Goal: Feedback & Contribution: Leave review/rating

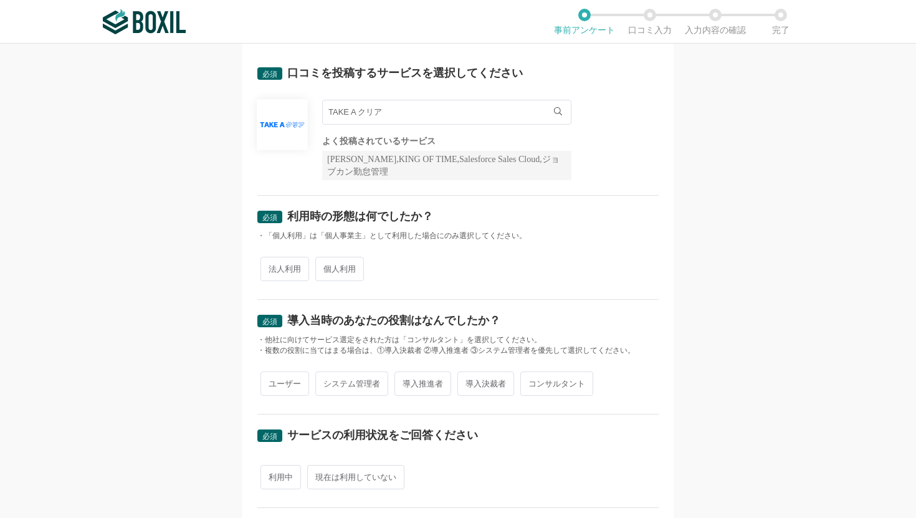
scroll to position [58, 0]
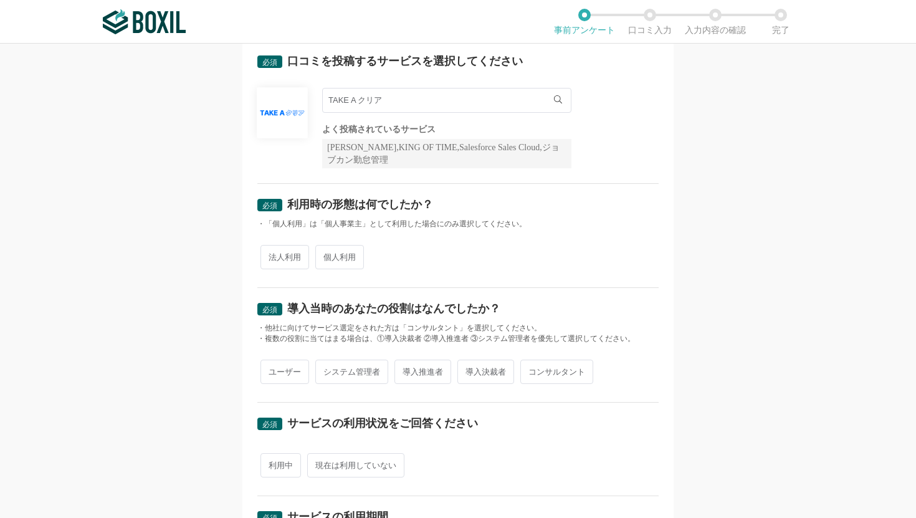
click at [296, 255] on span "法人利用" at bounding box center [284, 257] width 49 height 24
click at [272, 255] on input "法人利用" at bounding box center [268, 251] width 8 height 8
radio input "true"
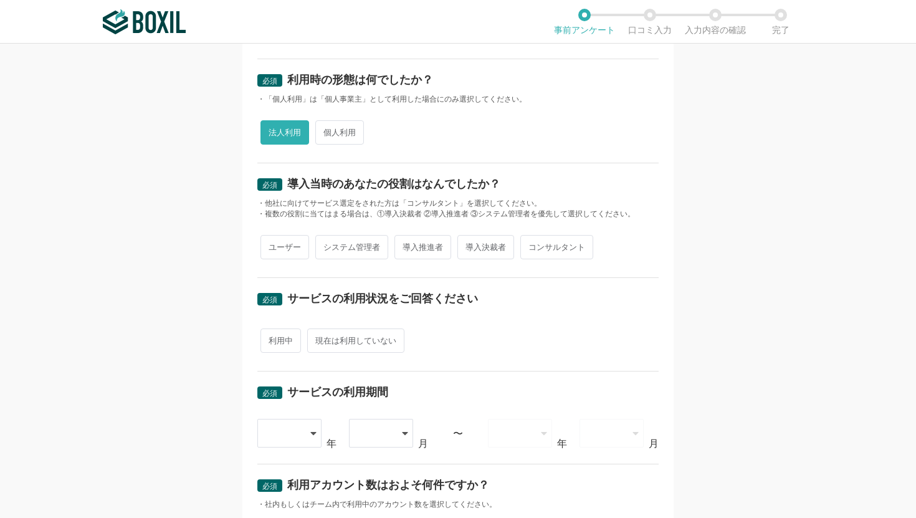
click at [287, 248] on span "ユーザー" at bounding box center [284, 247] width 49 height 24
click at [272, 245] on input "ユーザー" at bounding box center [268, 241] width 8 height 8
radio input "true"
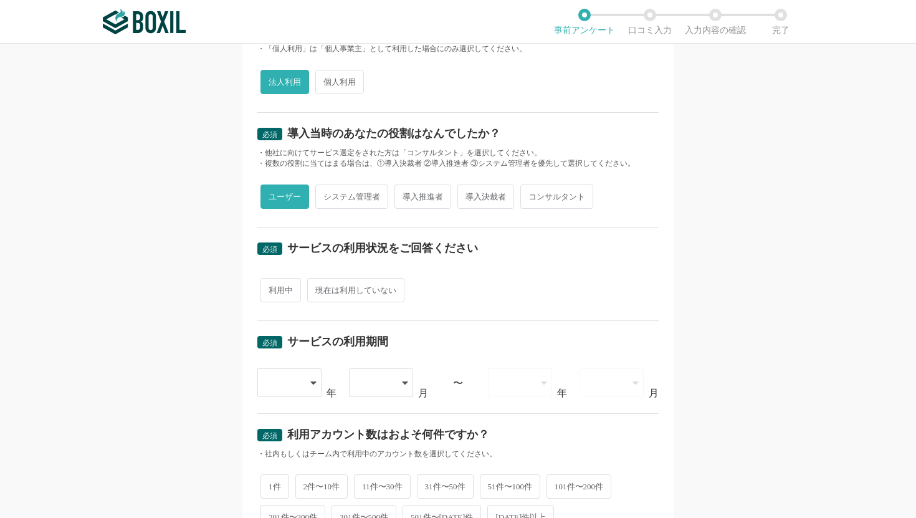
scroll to position [236, 0]
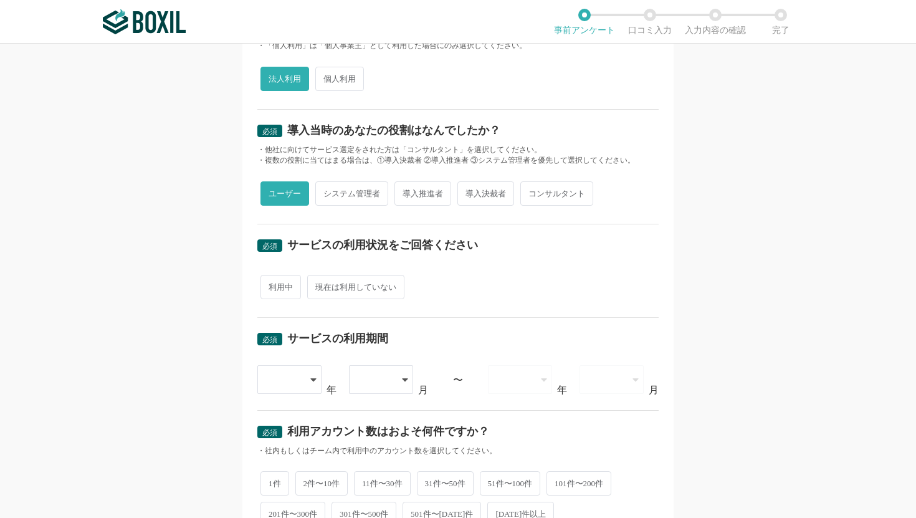
click at [332, 289] on span "現在は利用していない" at bounding box center [355, 287] width 97 height 24
click at [318, 285] on input "現在は利用していない" at bounding box center [314, 281] width 8 height 8
radio input "true"
click at [300, 371] on div at bounding box center [283, 379] width 36 height 27
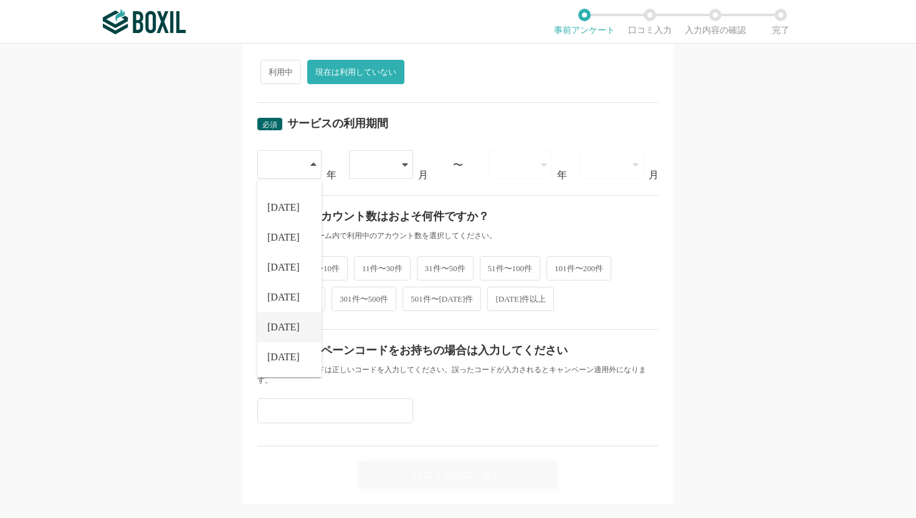
scroll to position [465, 0]
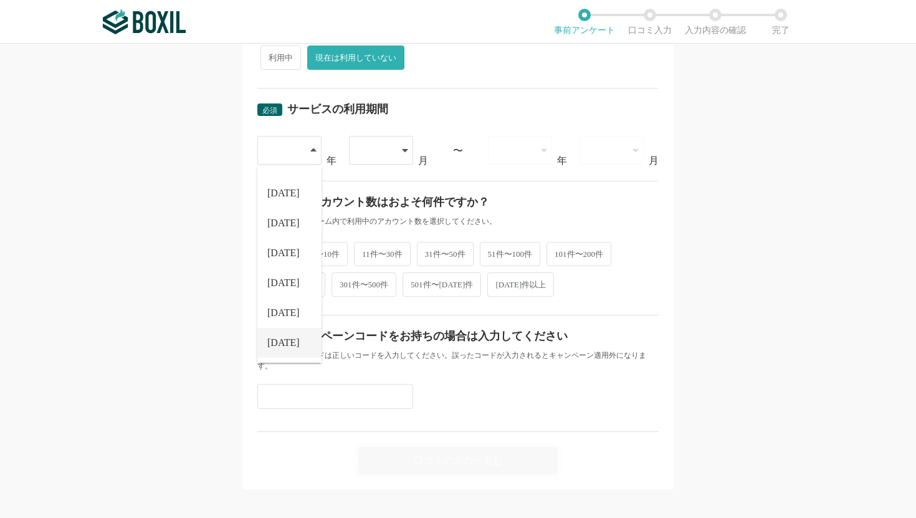
click at [277, 346] on span "[DATE]" at bounding box center [283, 343] width 32 height 10
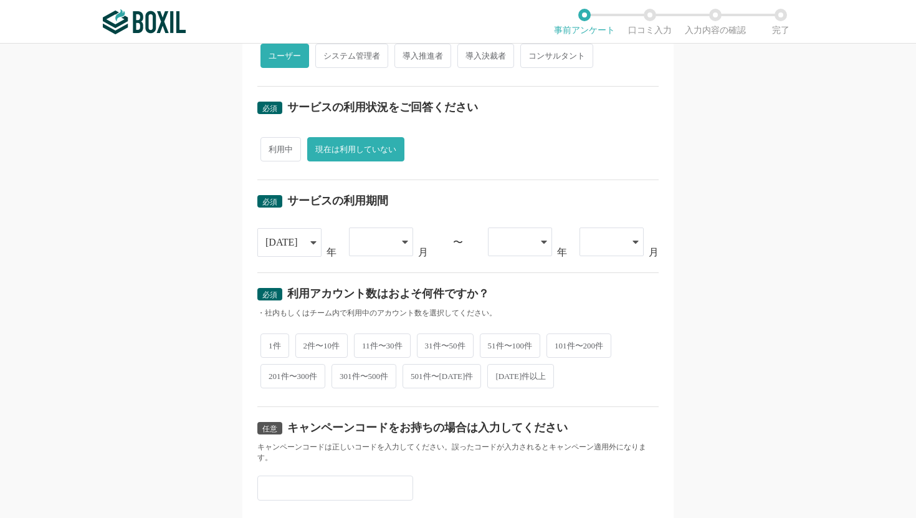
click at [289, 141] on span "利用中" at bounding box center [280, 149] width 41 height 24
click at [272, 141] on input "利用中" at bounding box center [268, 143] width 8 height 8
radio input "true"
radio input "false"
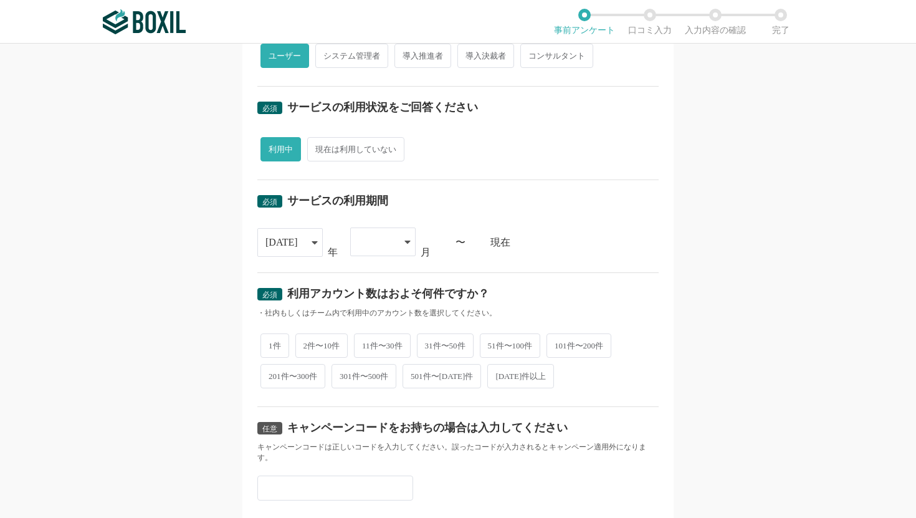
click at [393, 239] on div at bounding box center [376, 241] width 37 height 27
click at [370, 364] on span "04" at bounding box center [365, 368] width 10 height 10
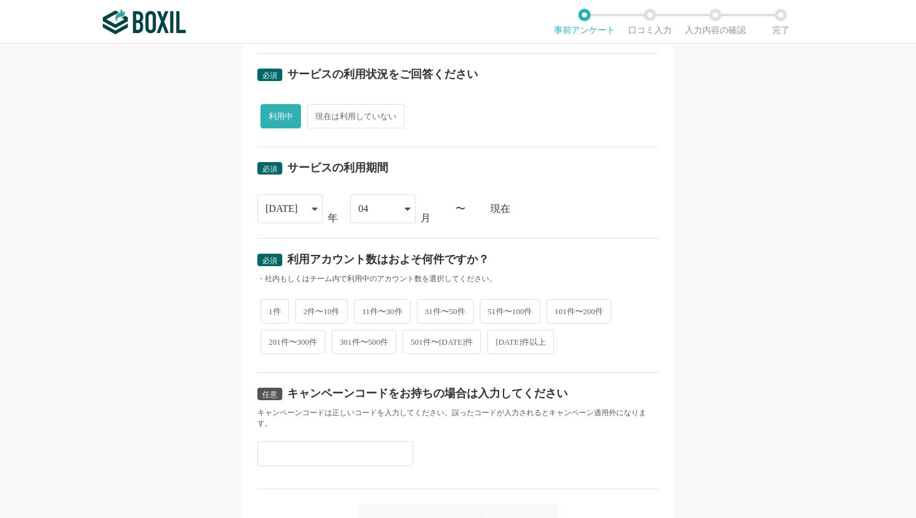
scroll to position [458, 0]
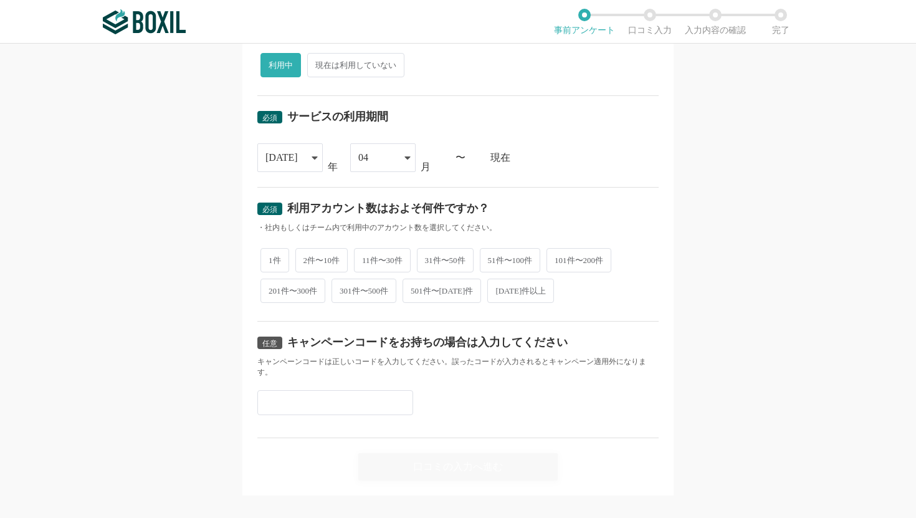
click at [323, 259] on span "2件〜10件" at bounding box center [321, 260] width 53 height 24
click at [307, 258] on input "2件〜10件" at bounding box center [302, 254] width 8 height 8
radio input "true"
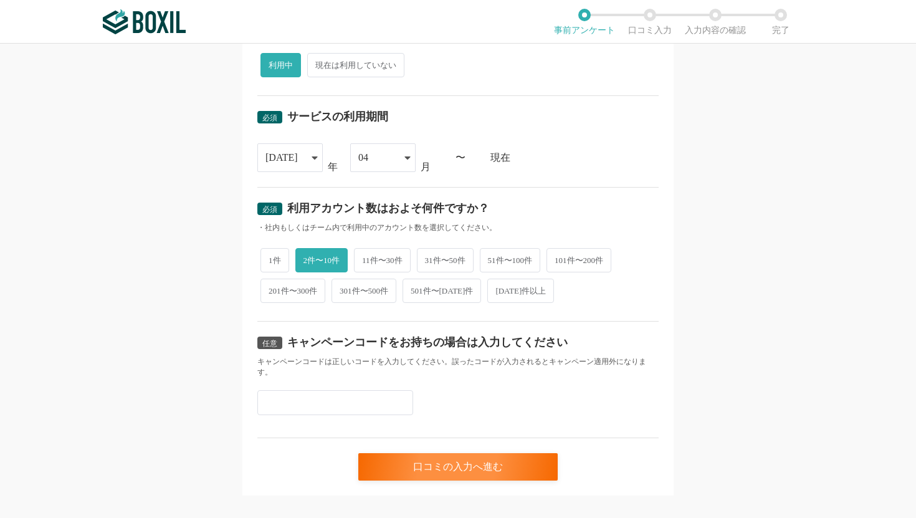
scroll to position [465, 0]
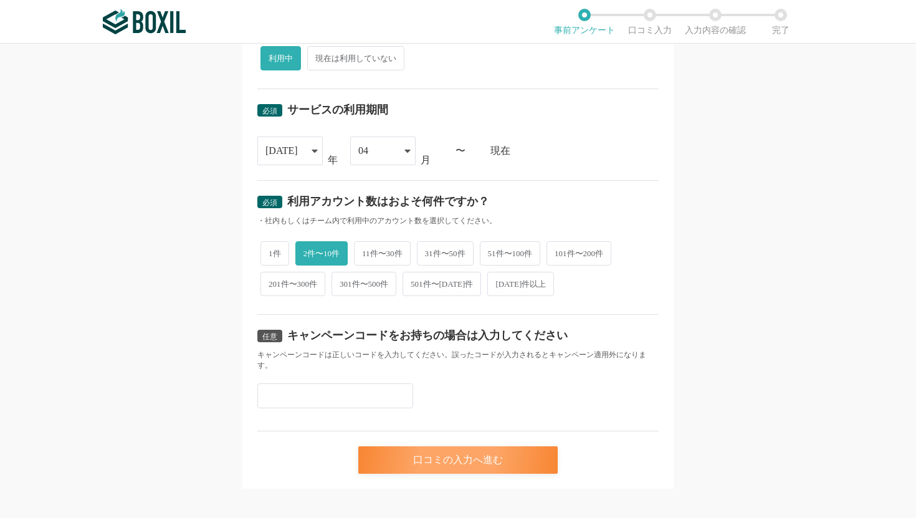
click at [406, 446] on div "口コミの入力へ進む" at bounding box center [457, 459] width 199 height 27
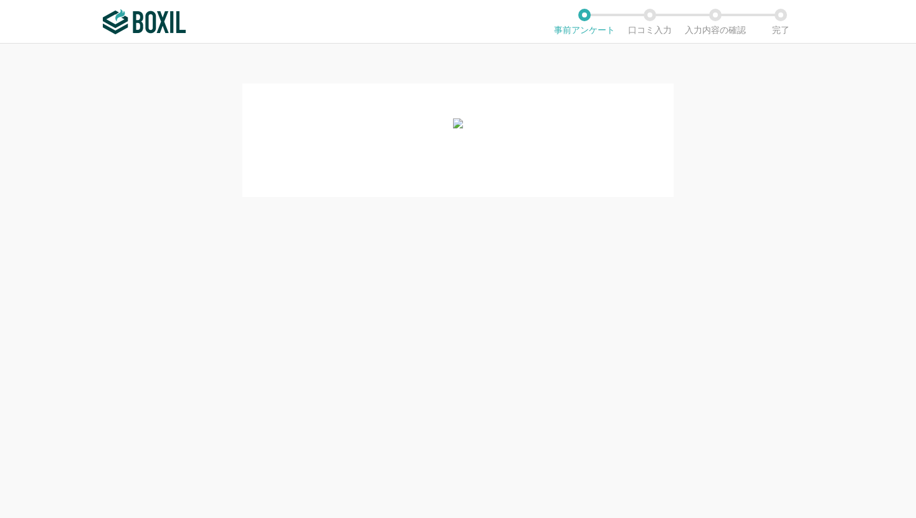
scroll to position [0, 0]
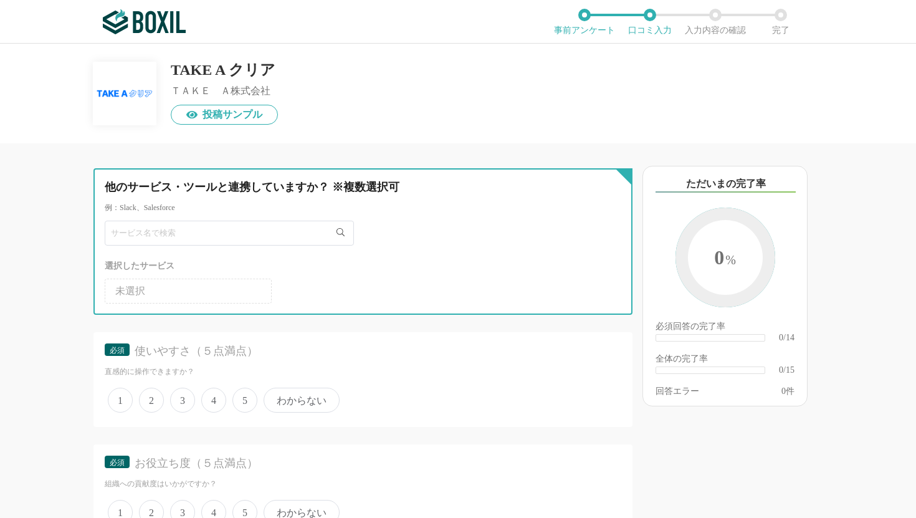
click at [246, 232] on input "text" at bounding box center [229, 233] width 249 height 25
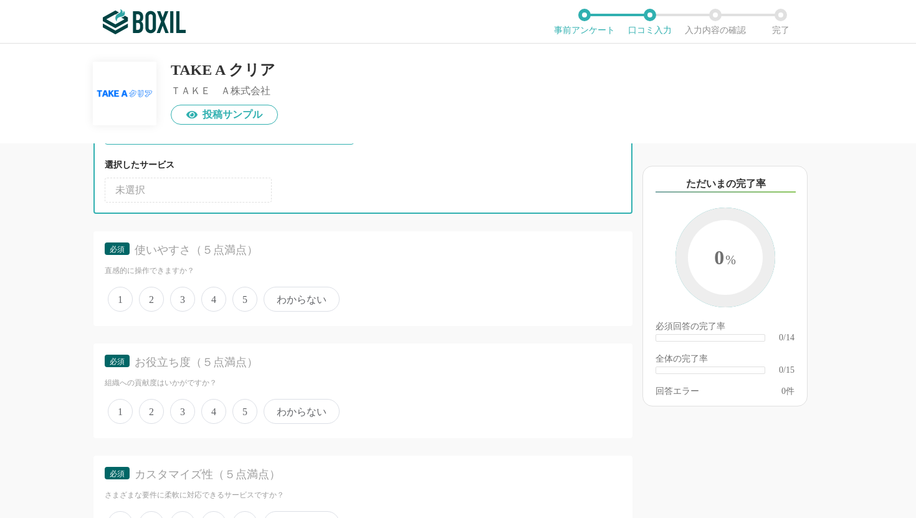
scroll to position [115, 0]
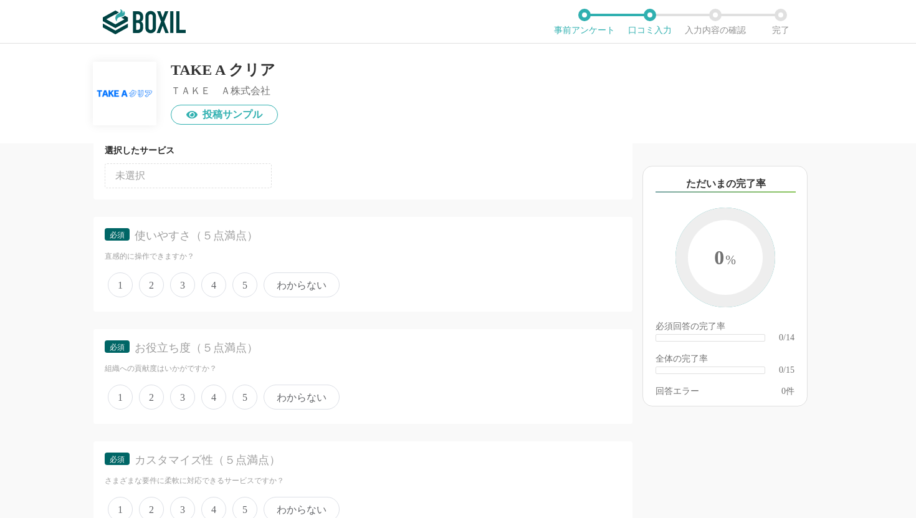
click at [239, 291] on span "5" at bounding box center [244, 284] width 25 height 25
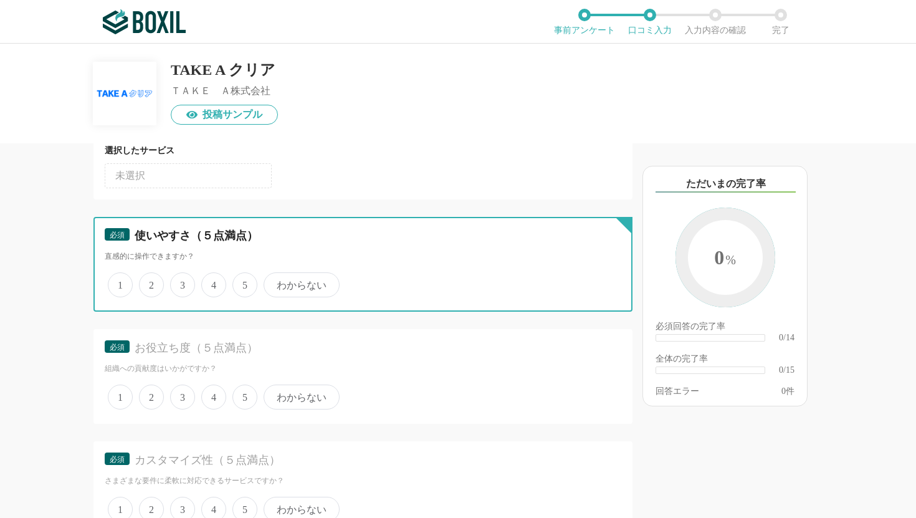
click at [239, 282] on input "5" at bounding box center [240, 278] width 8 height 8
radio input "true"
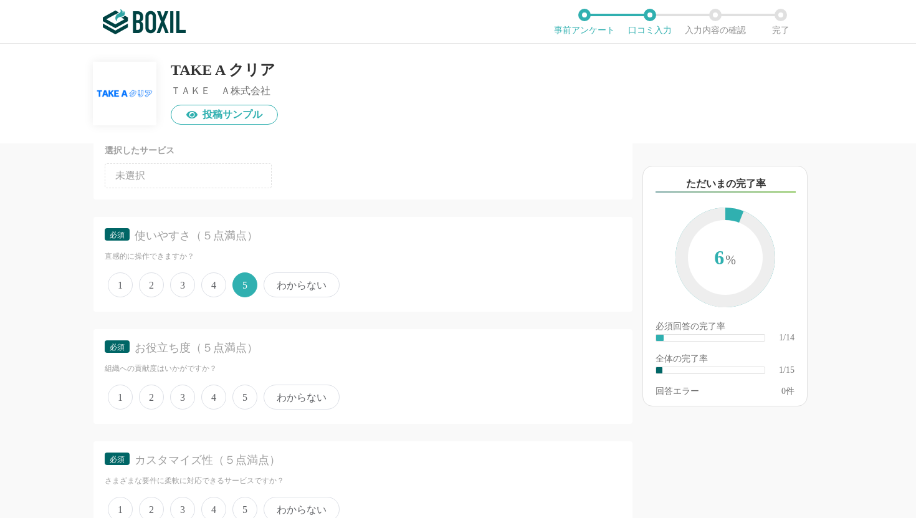
click at [237, 399] on span "5" at bounding box center [244, 396] width 25 height 25
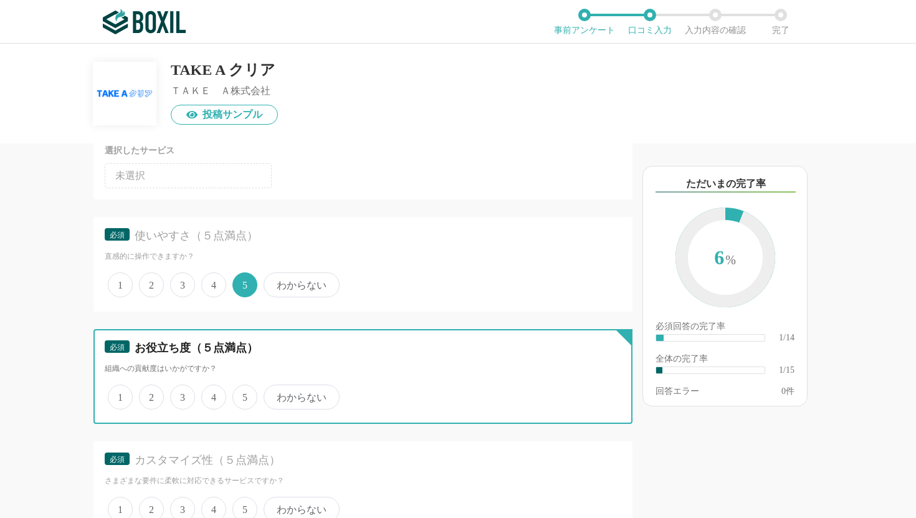
click at [237, 394] on input "5" at bounding box center [240, 390] width 8 height 8
radio input "true"
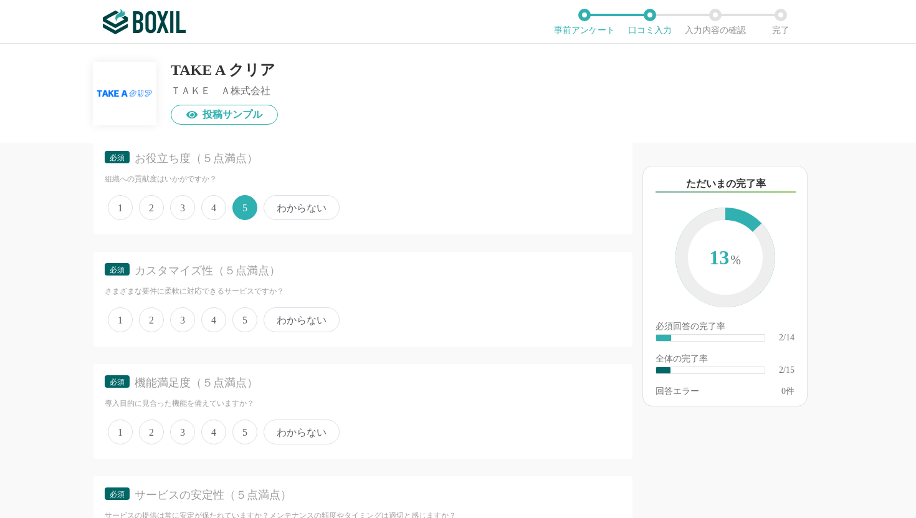
click at [244, 315] on span "5" at bounding box center [244, 319] width 25 height 25
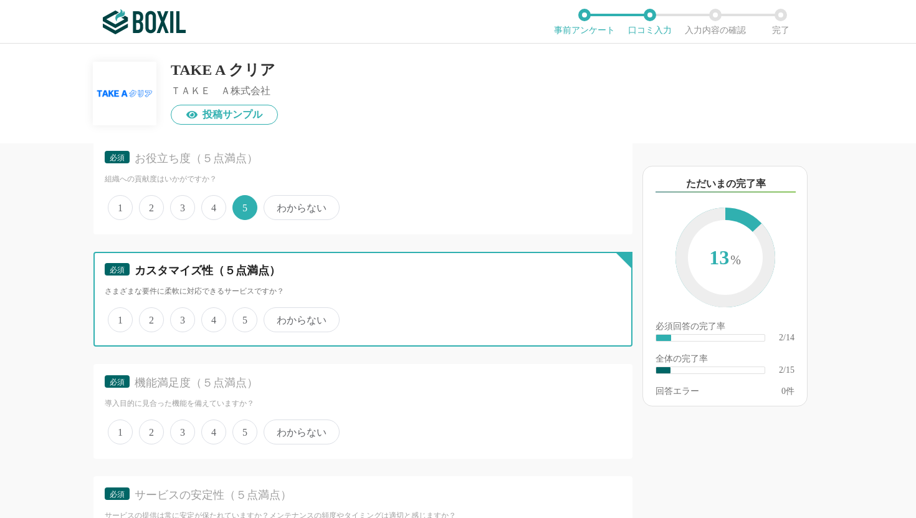
click at [244, 315] on input "5" at bounding box center [240, 313] width 8 height 8
radio input "true"
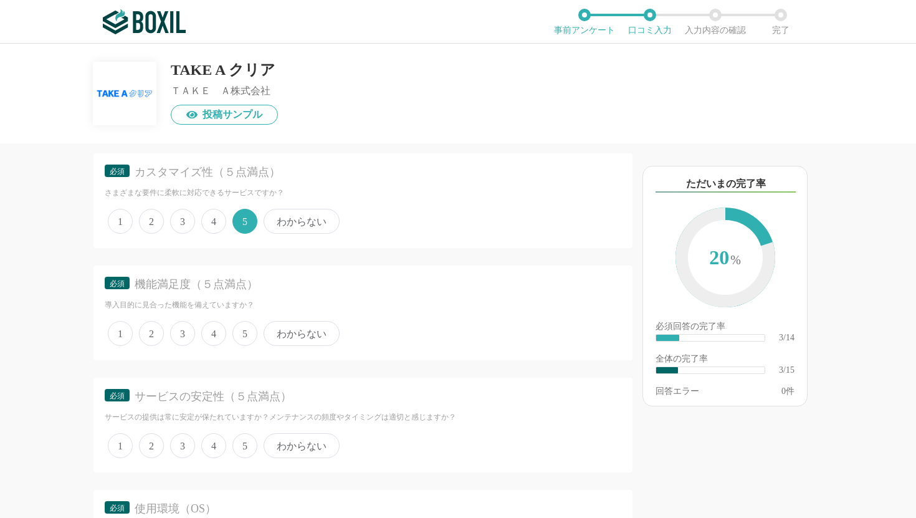
click at [216, 334] on span "4" at bounding box center [213, 333] width 25 height 25
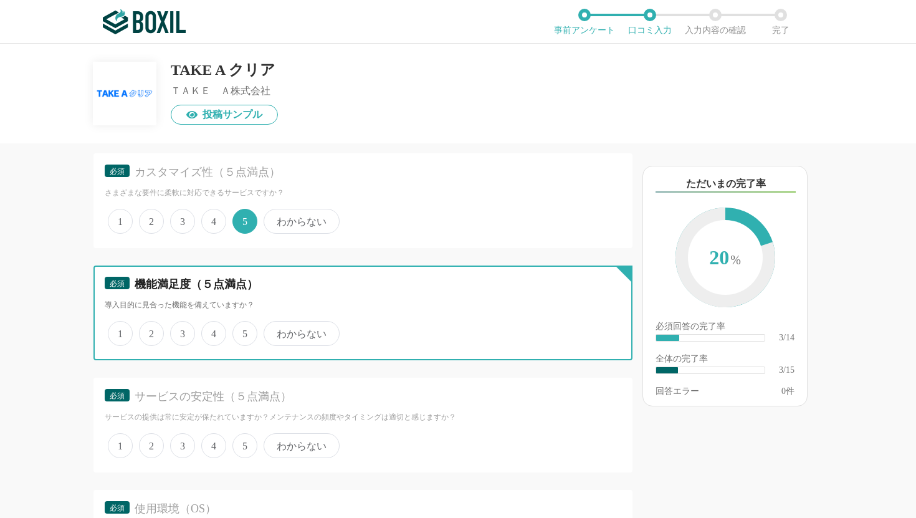
click at [212, 331] on input "4" at bounding box center [208, 327] width 8 height 8
radio input "true"
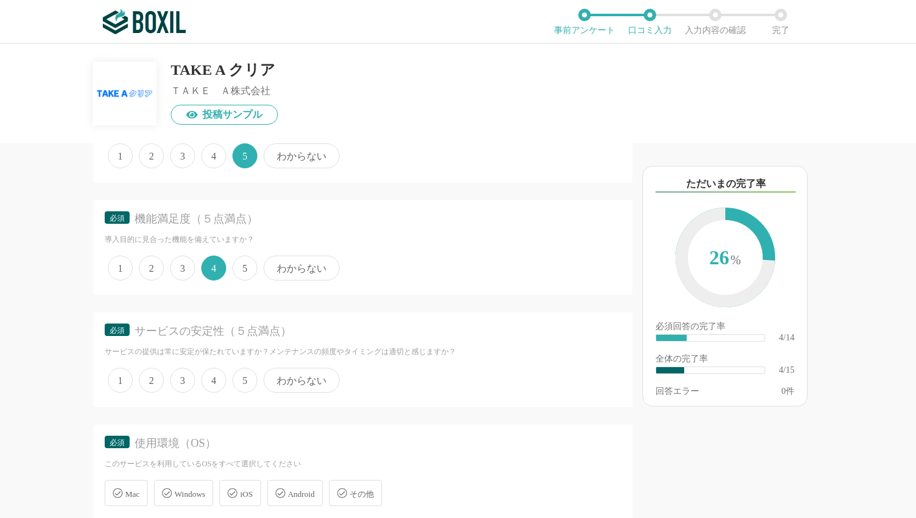
click at [243, 381] on span "5" at bounding box center [244, 380] width 25 height 25
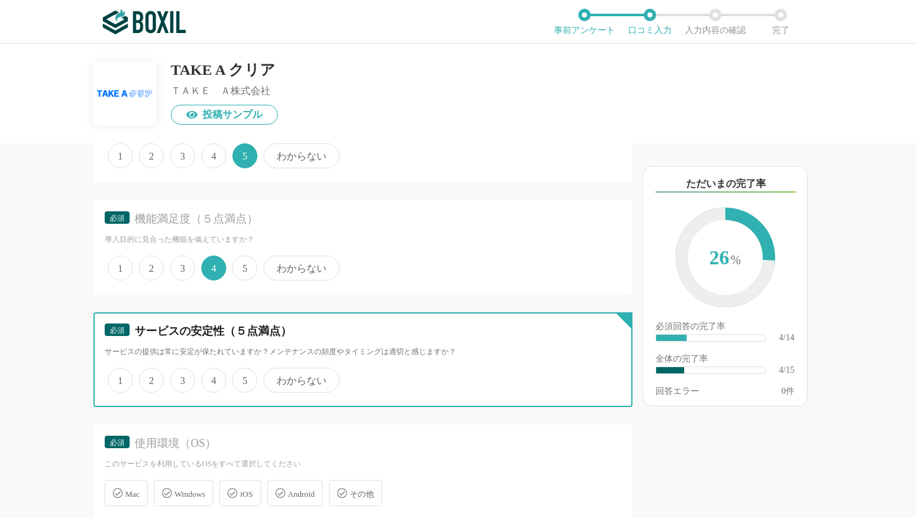
click at [243, 378] on input "5" at bounding box center [240, 374] width 8 height 8
radio input "true"
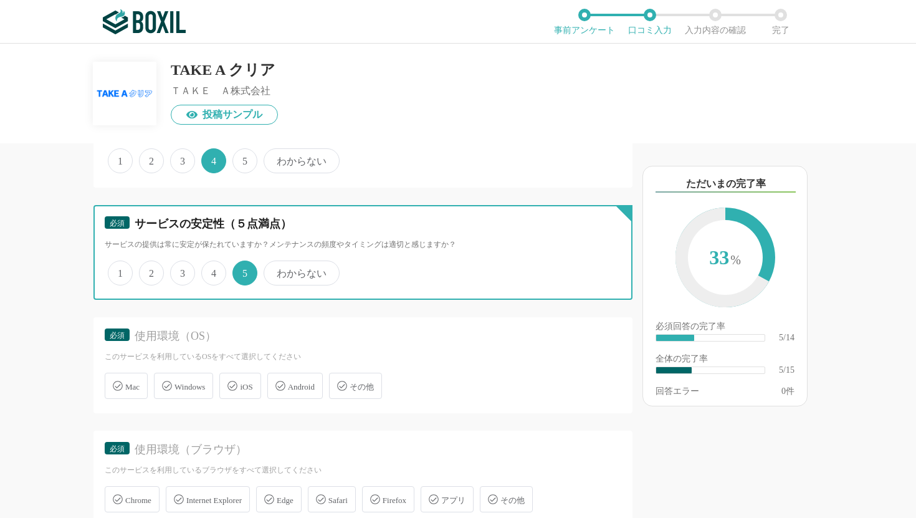
scroll to position [617, 0]
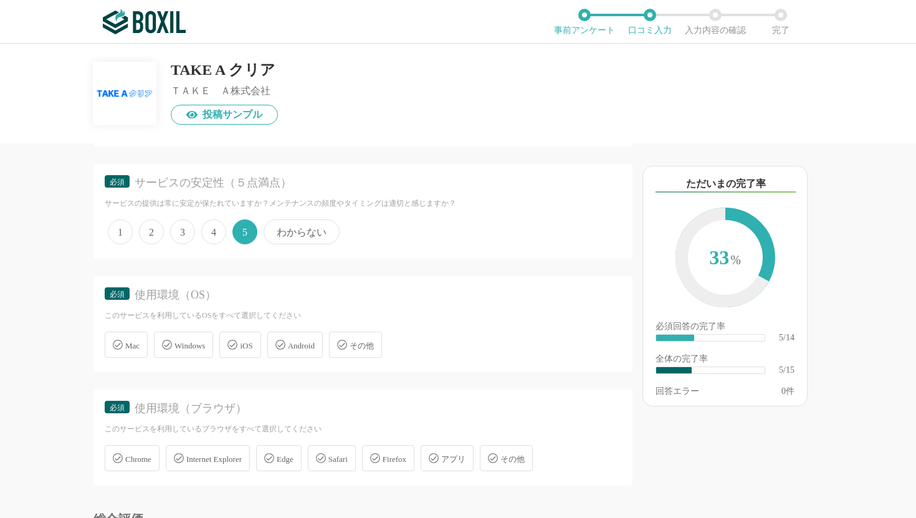
click at [113, 347] on icon at bounding box center [118, 345] width 10 height 10
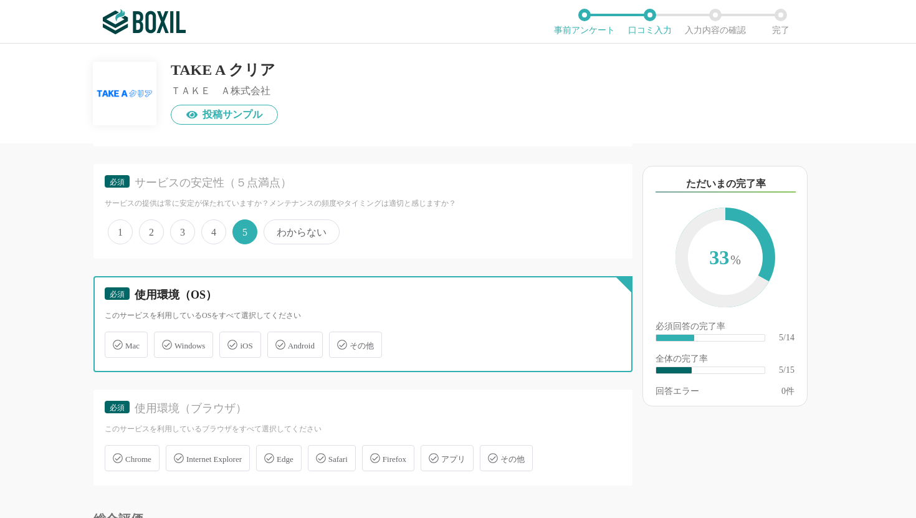
click at [112, 341] on input "Mac" at bounding box center [111, 337] width 8 height 8
checkbox input "true"
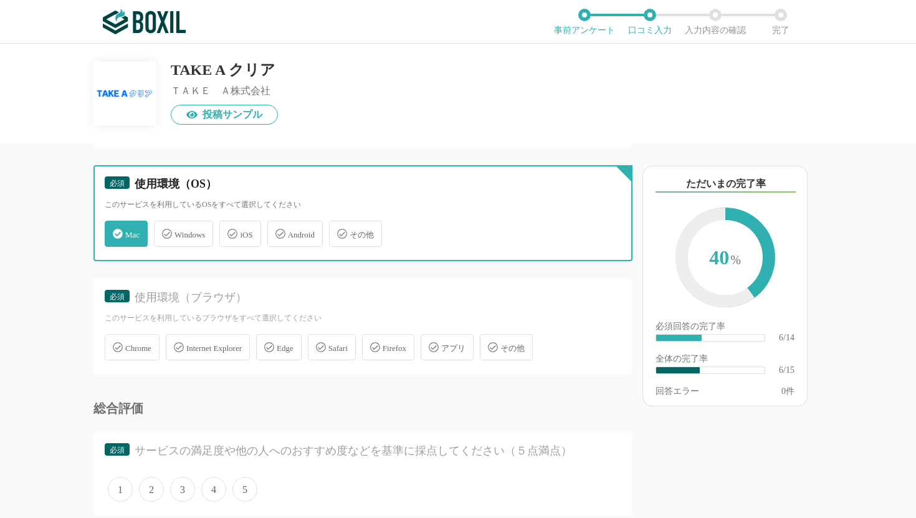
scroll to position [788, 0]
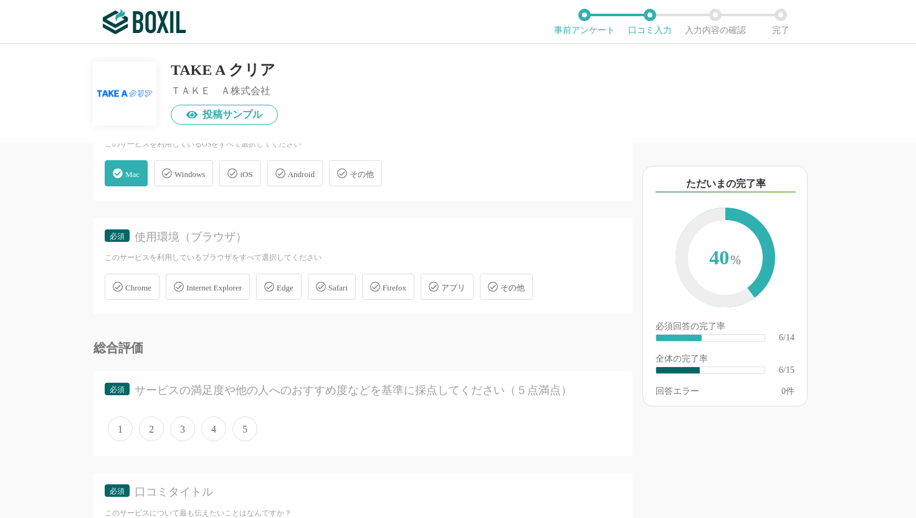
click at [143, 291] on div "Chrome" at bounding box center [132, 287] width 55 height 26
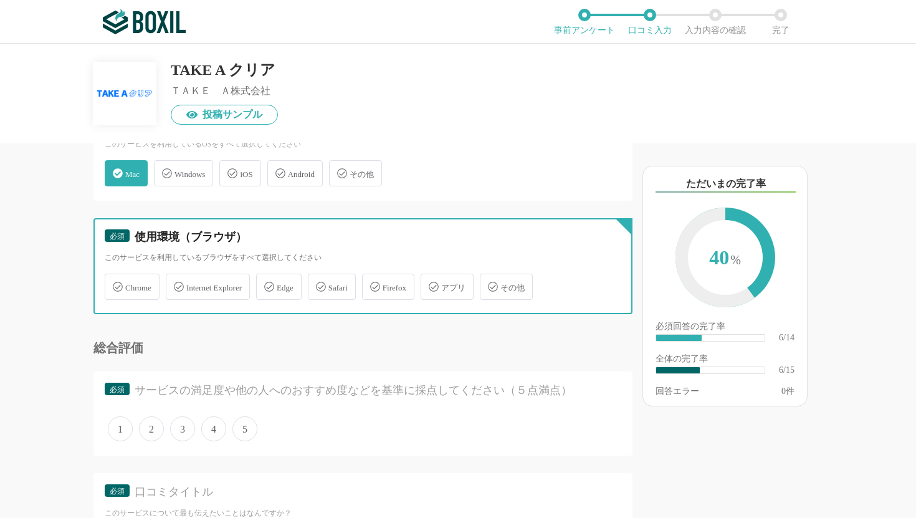
click at [115, 284] on input "Chrome" at bounding box center [111, 279] width 8 height 8
checkbox input "true"
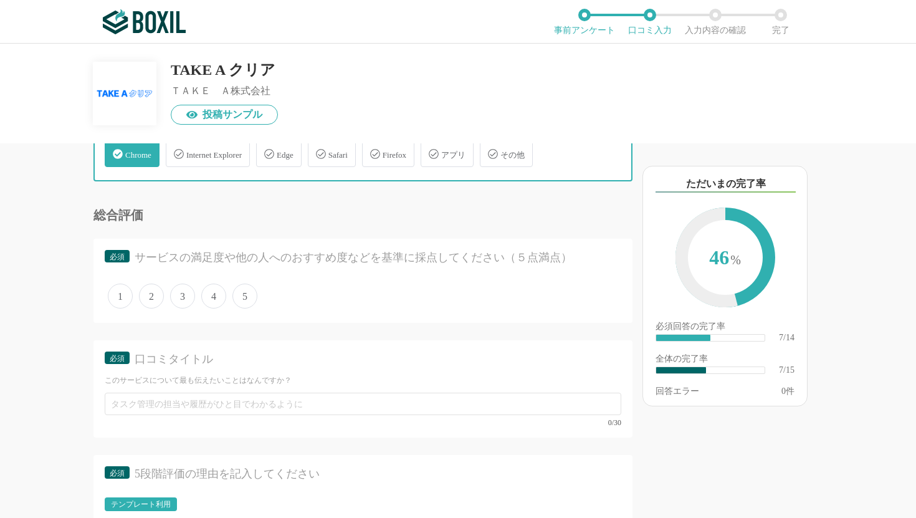
scroll to position [945, 0]
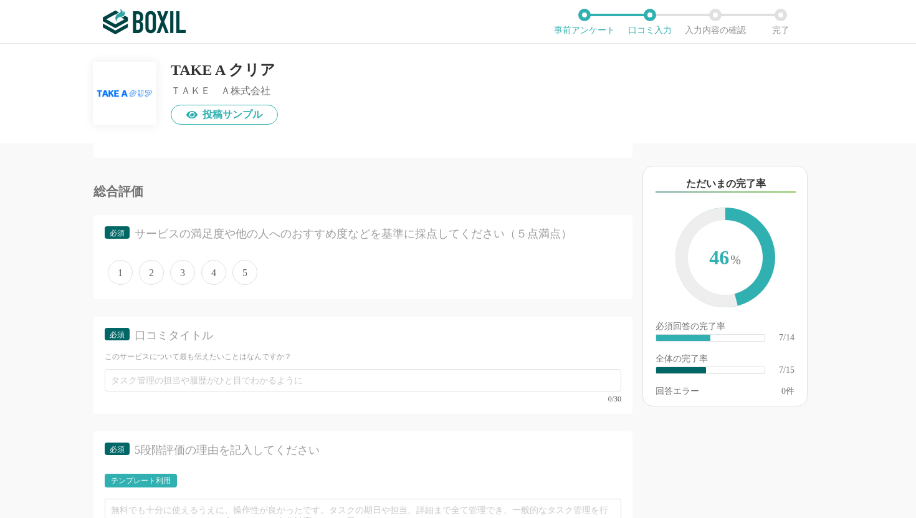
click at [240, 280] on span "5" at bounding box center [244, 272] width 25 height 25
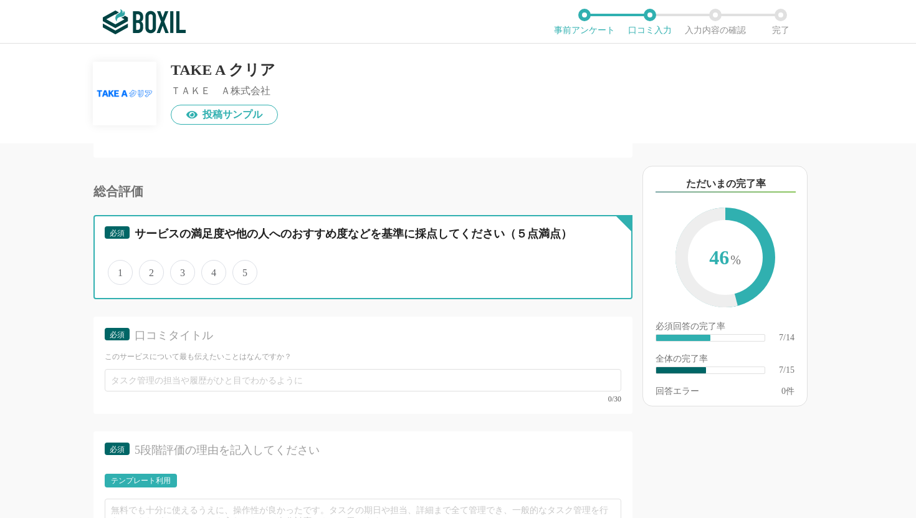
click at [240, 270] on input "5" at bounding box center [240, 266] width 8 height 8
radio input "true"
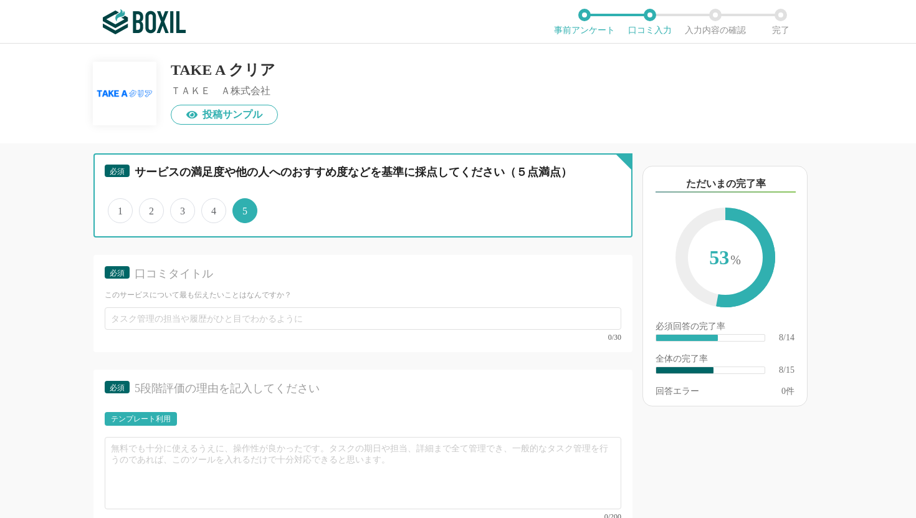
scroll to position [1066, 0]
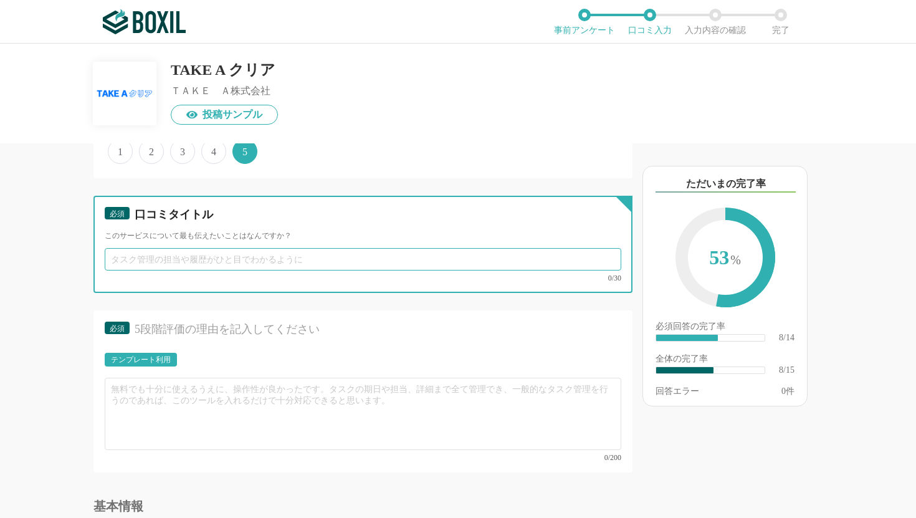
click at [212, 260] on input "text" at bounding box center [363, 259] width 517 height 22
type input "人"
type input "評価項目が[PERSON_NAME]管理できる"
